Goal: Check status: Check status

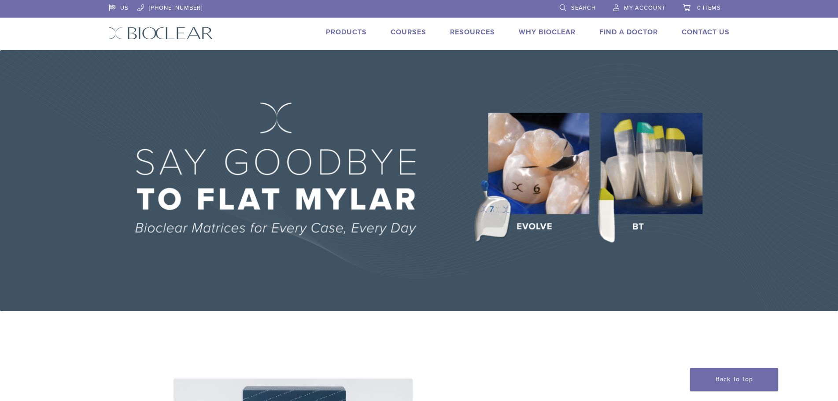
click at [654, 7] on span "My Account" at bounding box center [644, 7] width 41 height 7
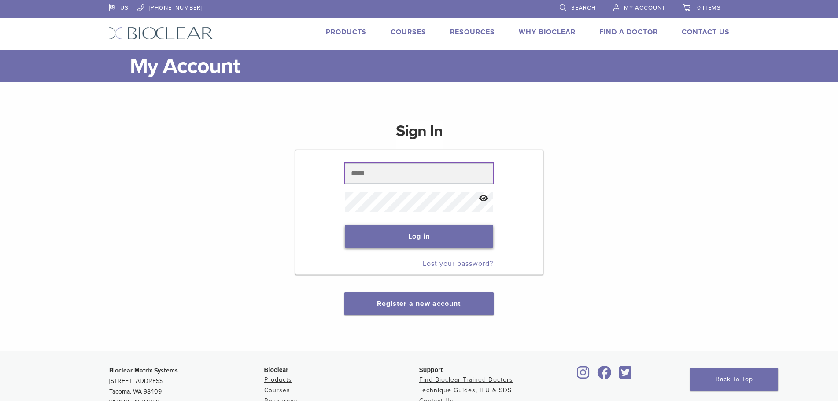
type input "**********"
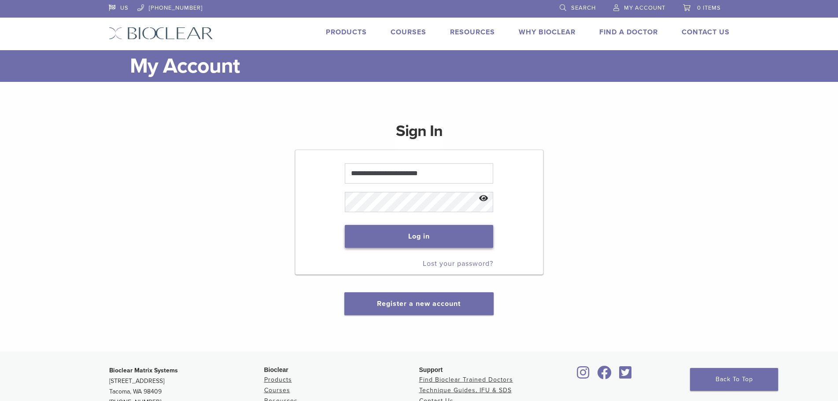
click at [467, 236] on button "Log in" at bounding box center [419, 236] width 148 height 23
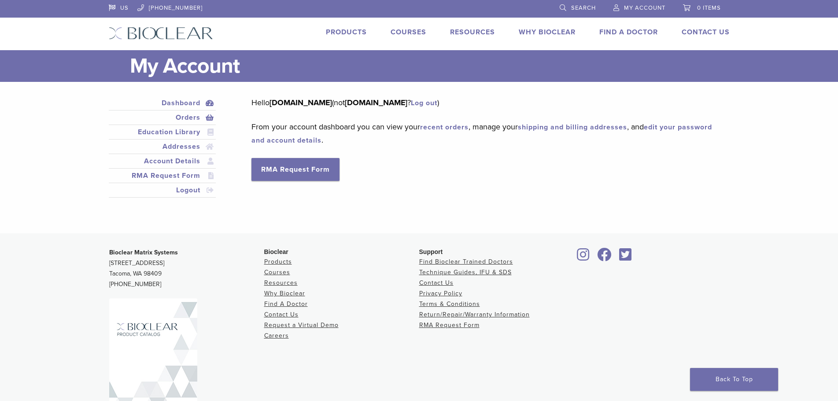
drag, startPoint x: 185, startPoint y: 115, endPoint x: 189, endPoint y: 115, distance: 4.9
click at [185, 116] on link "Orders" at bounding box center [163, 117] width 104 height 11
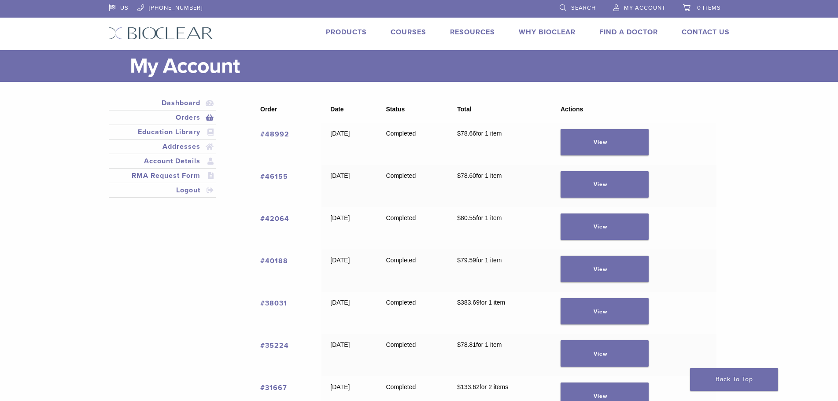
click at [272, 137] on link "#48992" at bounding box center [274, 134] width 29 height 9
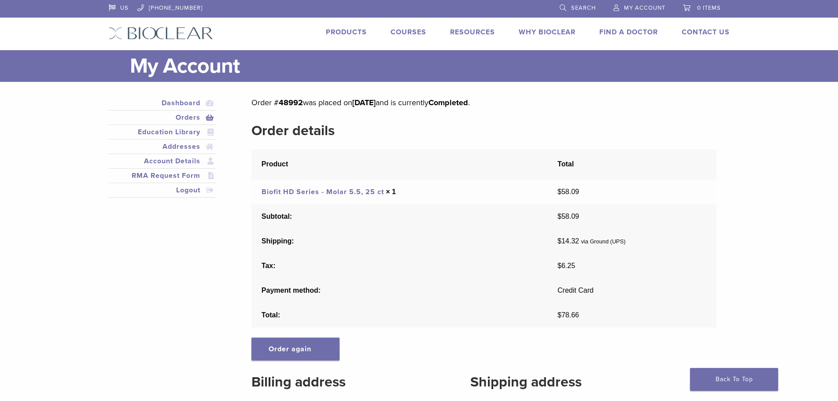
scroll to position [44, 0]
